Goal: Transaction & Acquisition: Purchase product/service

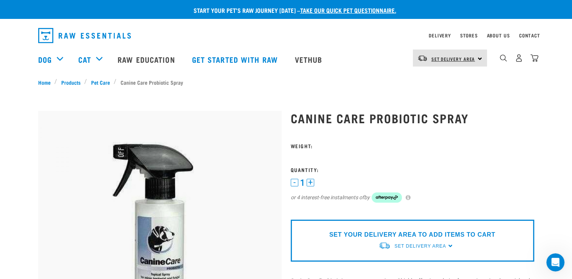
click at [464, 57] on span "Set Delivery Area" at bounding box center [453, 58] width 44 height 3
click at [448, 79] on link "[GEOGRAPHIC_DATA]" at bounding box center [449, 79] width 73 height 17
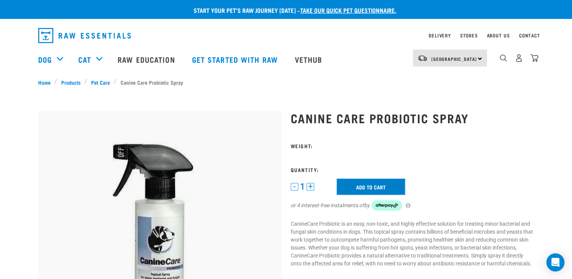
click at [372, 188] on input "Add to cart" at bounding box center [371, 187] width 68 height 16
click at [165, 203] on img at bounding box center [160, 233] width 244 height 244
click at [347, 182] on input "Add to cart" at bounding box center [371, 187] width 68 height 16
click at [97, 79] on link "Pet Care" at bounding box center [100, 82] width 27 height 8
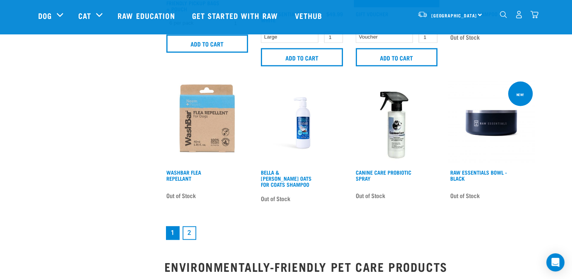
scroll to position [1089, 0]
